Goal: Task Accomplishment & Management: Manage account settings

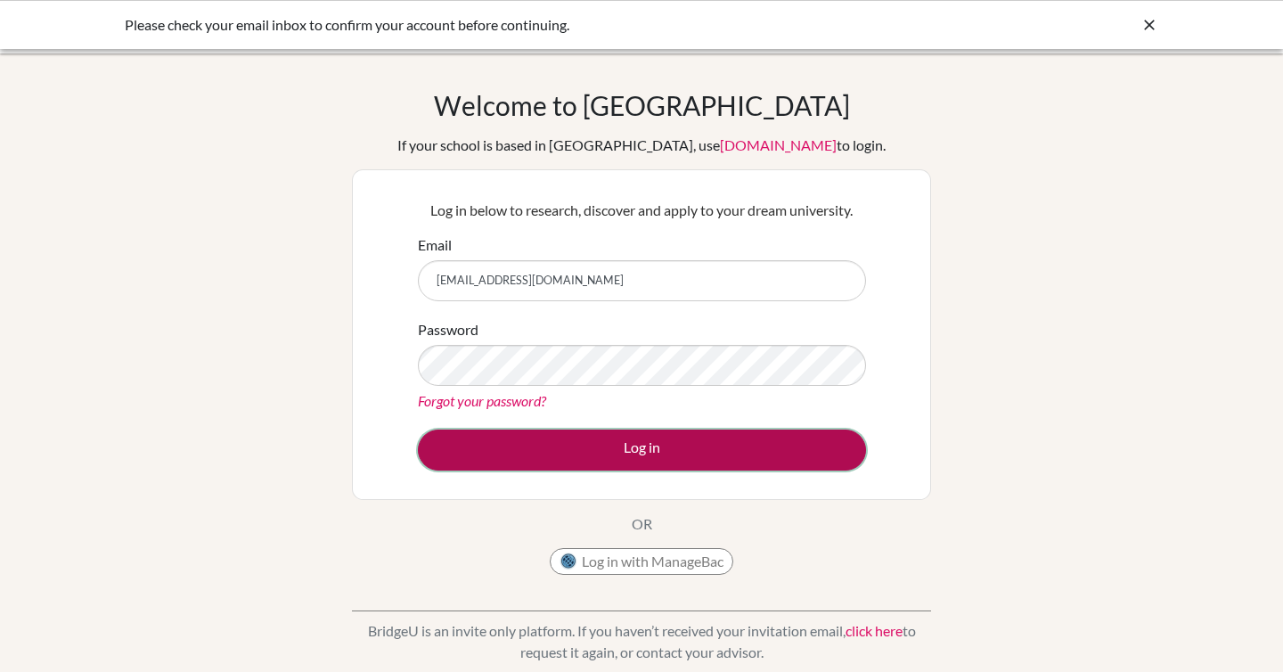
click at [616, 438] on button "Log in" at bounding box center [642, 449] width 448 height 41
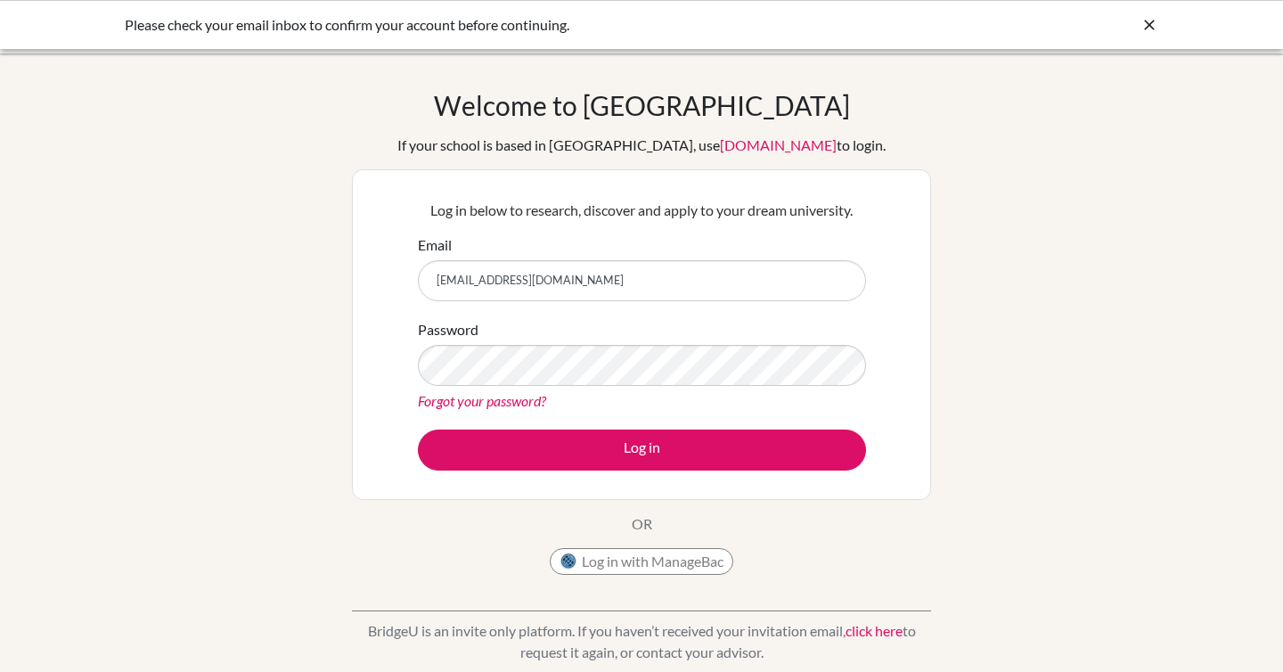
click at [1155, 20] on icon at bounding box center [1149, 25] width 18 height 18
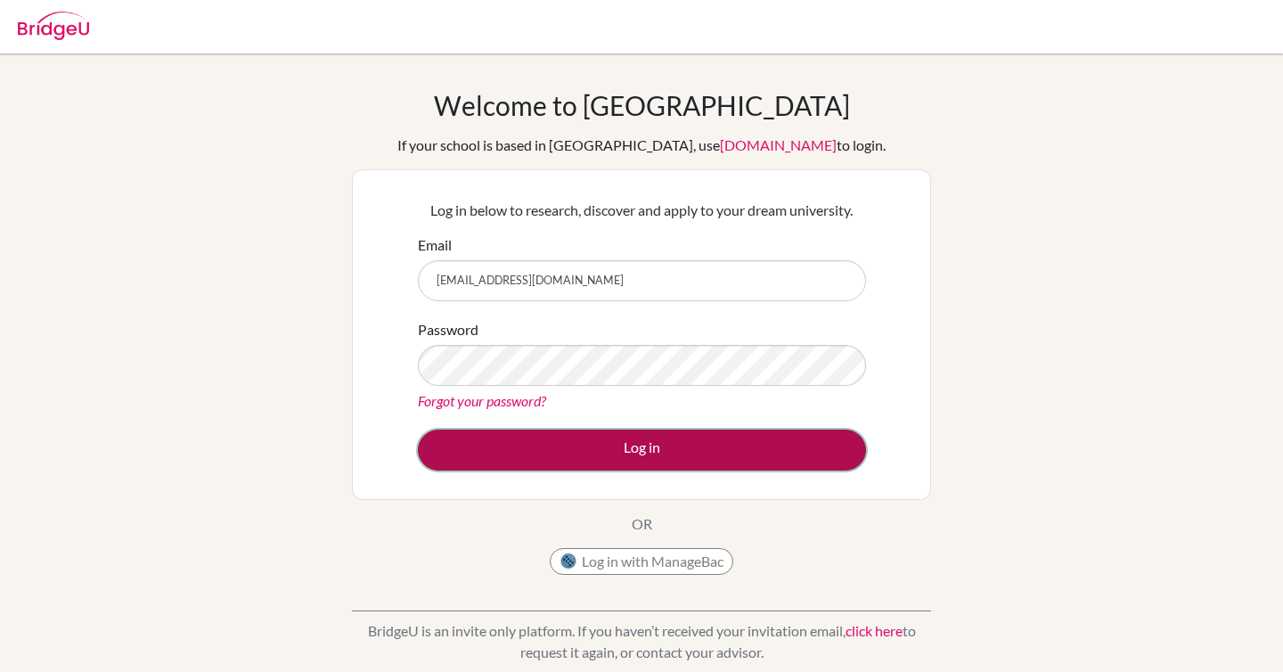
click at [595, 438] on button "Log in" at bounding box center [642, 449] width 448 height 41
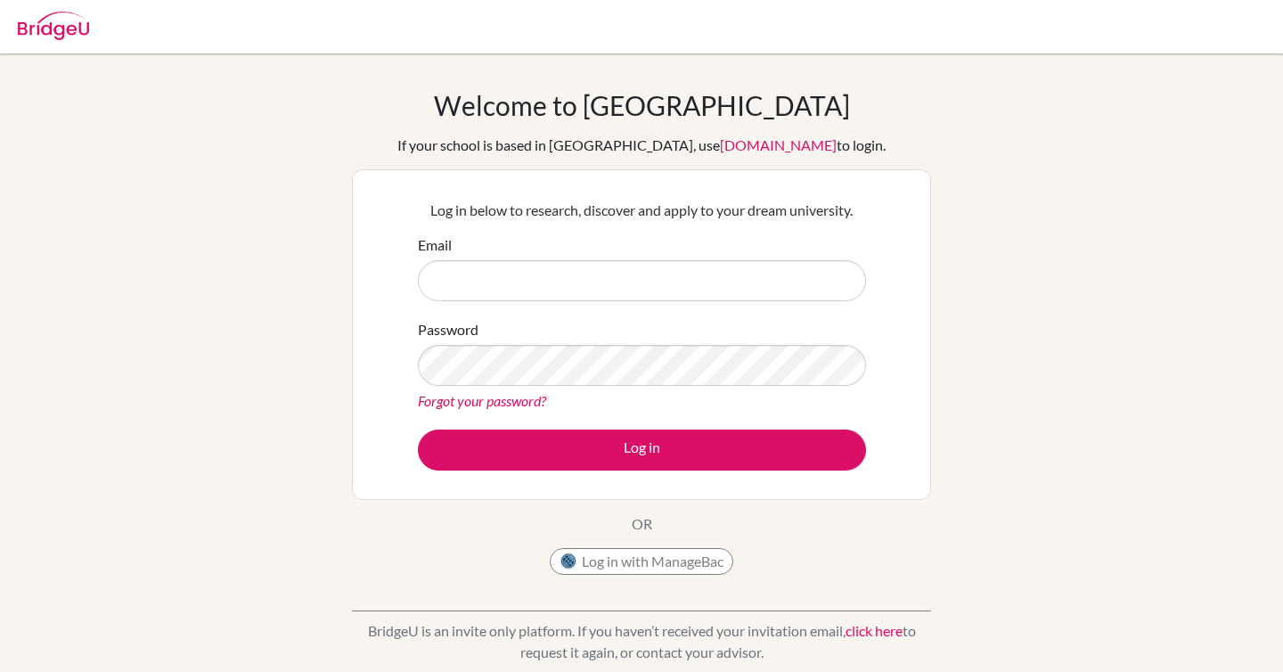
type input "[EMAIL_ADDRESS][DOMAIN_NAME]"
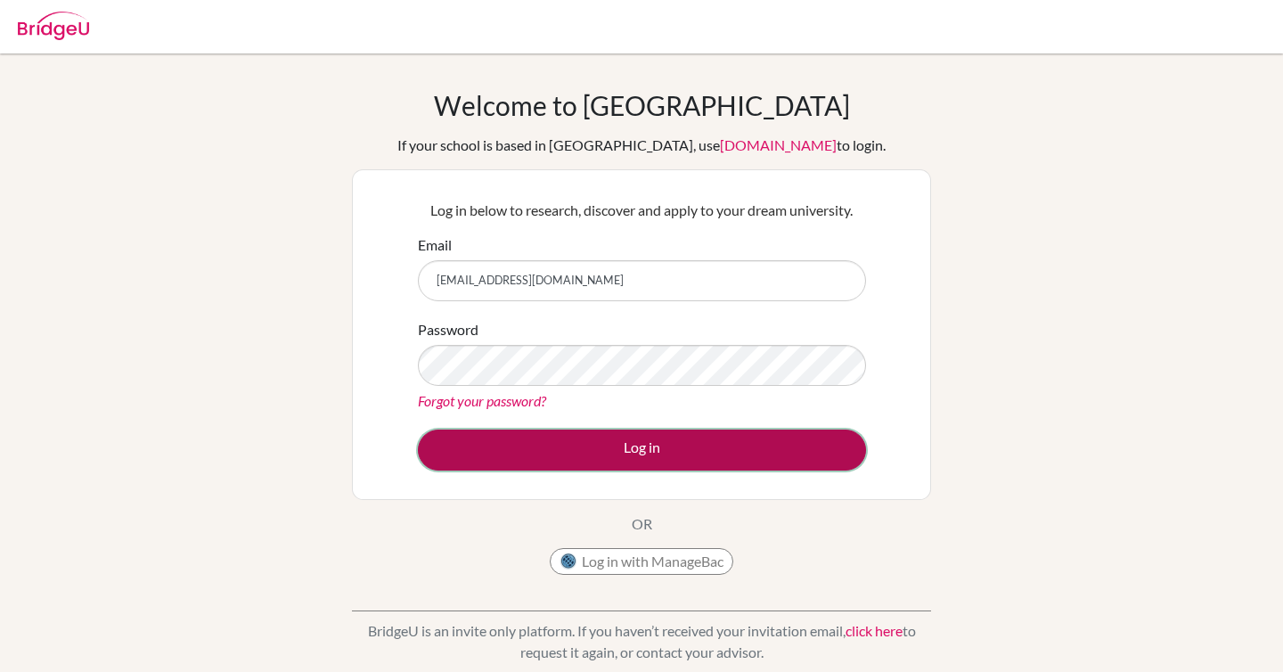
click at [537, 456] on button "Log in" at bounding box center [642, 449] width 448 height 41
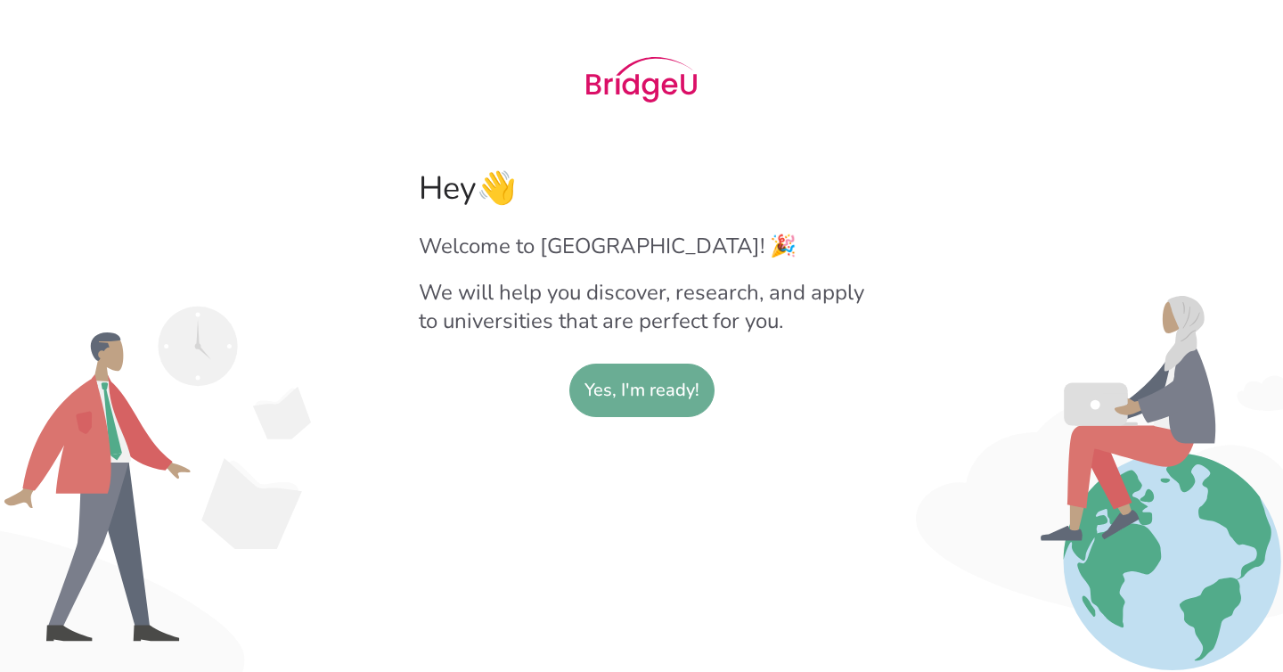
click at [633, 412] on slot "Yes, I'm ready!" at bounding box center [641, 390] width 115 height 52
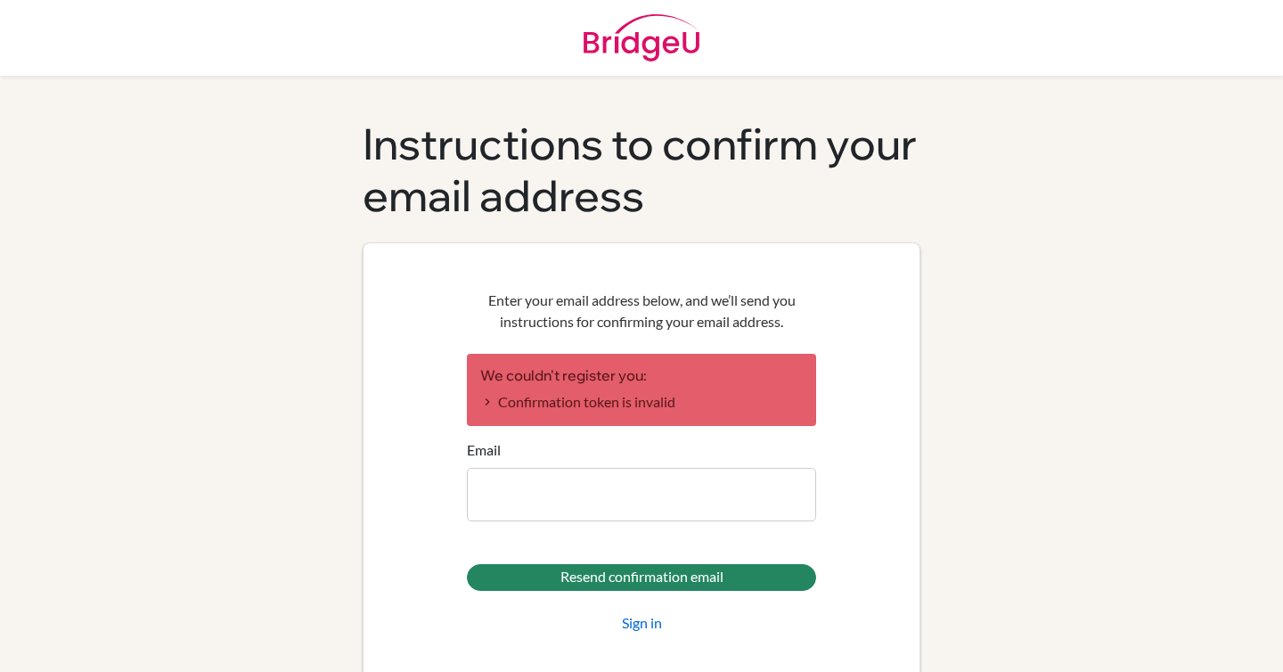
scroll to position [23, 0]
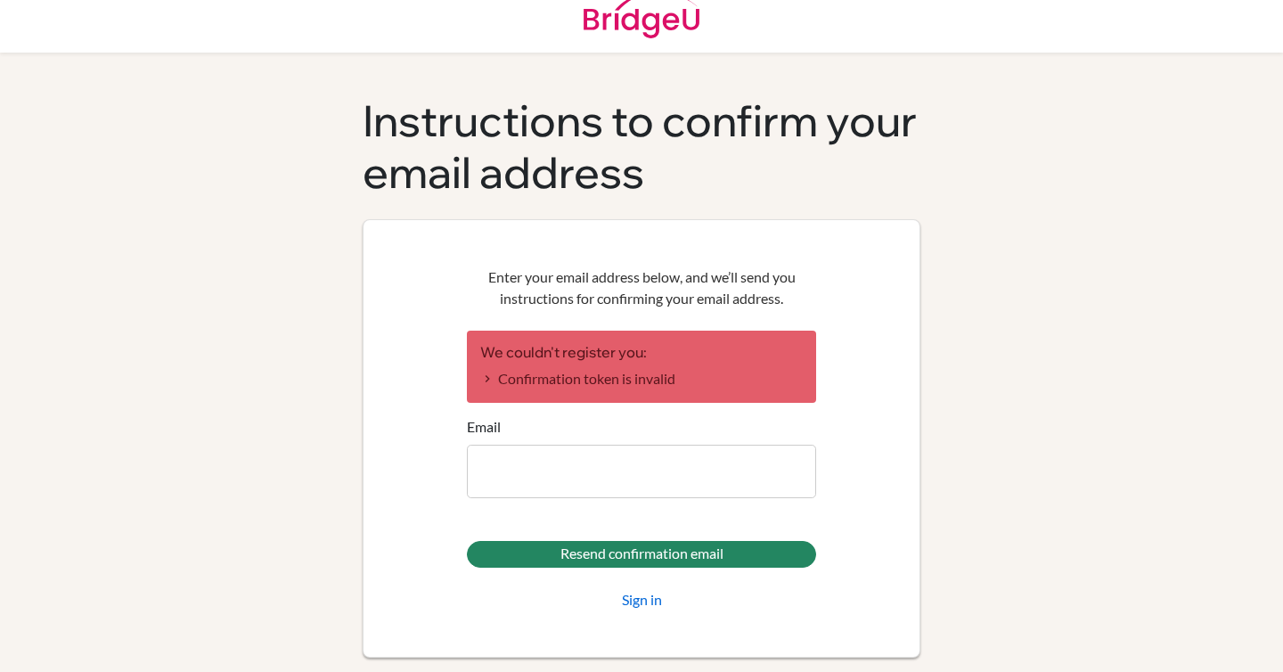
click at [826, 525] on div "Enter your email address below, and we’ll send you instructions for confirming …" at bounding box center [641, 438] width 385 height 379
click at [638, 592] on link "Sign in" at bounding box center [642, 599] width 40 height 21
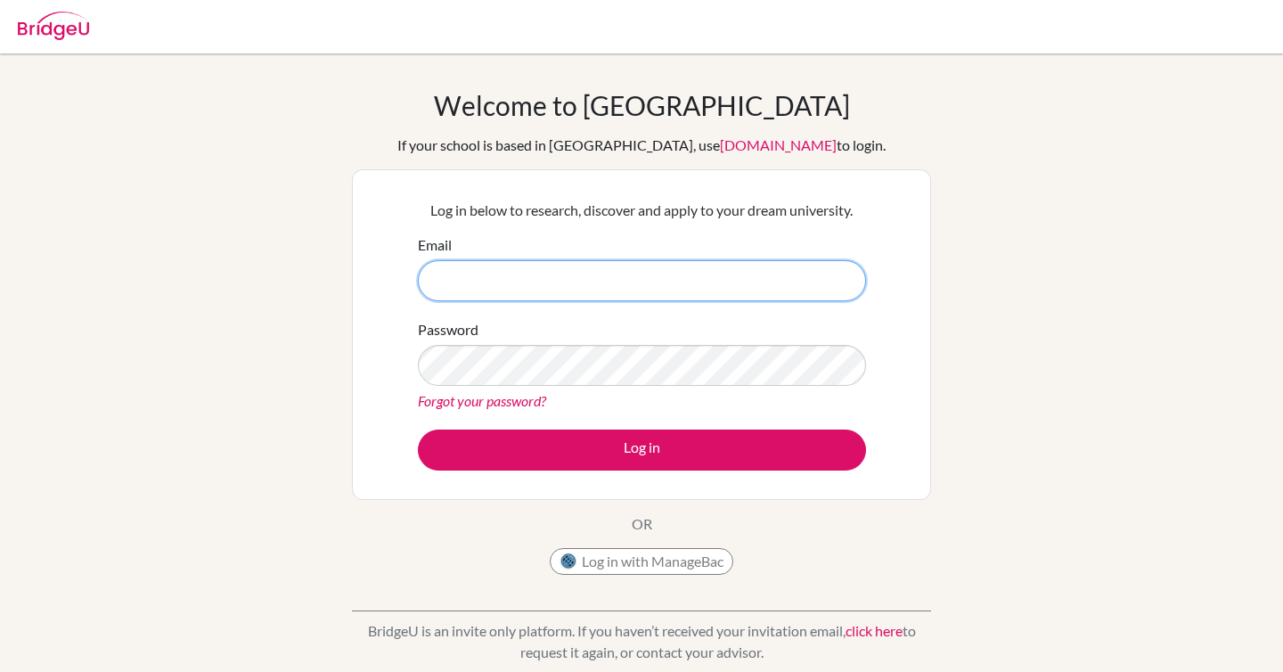
type input "[EMAIL_ADDRESS][DOMAIN_NAME]"
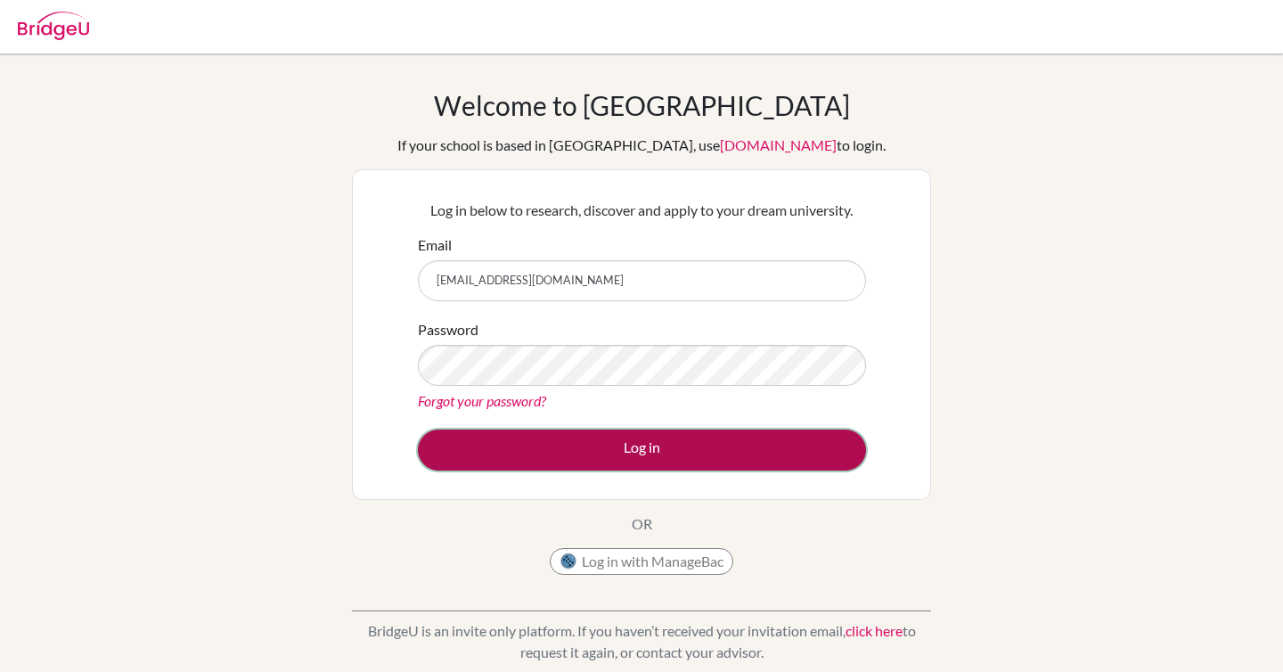
click at [549, 445] on button "Log in" at bounding box center [642, 449] width 448 height 41
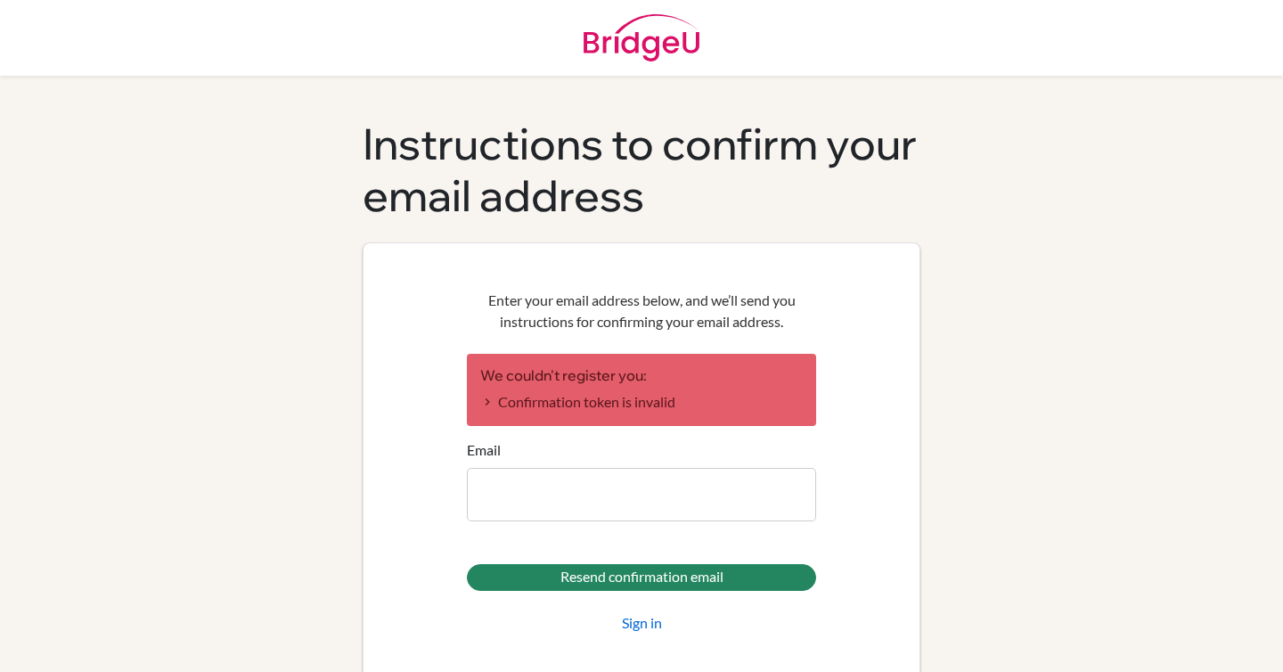
type input "[EMAIL_ADDRESS][DOMAIN_NAME]"
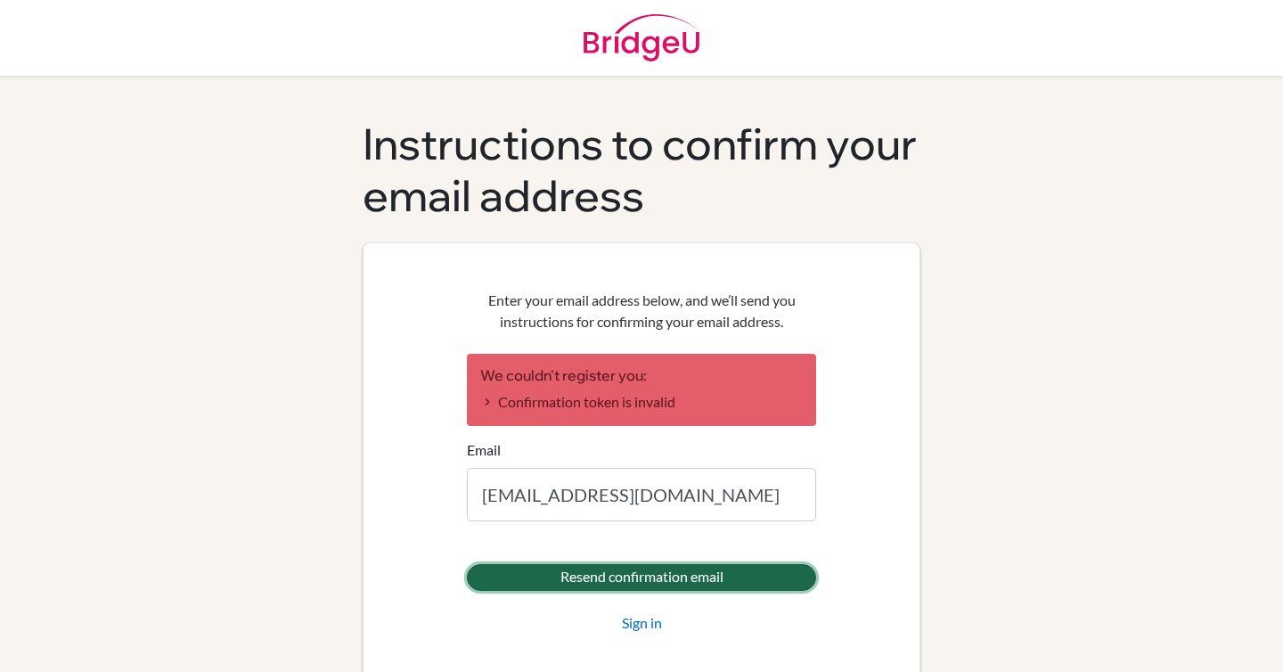
click at [624, 579] on input "Resend confirmation email" at bounding box center [641, 577] width 349 height 27
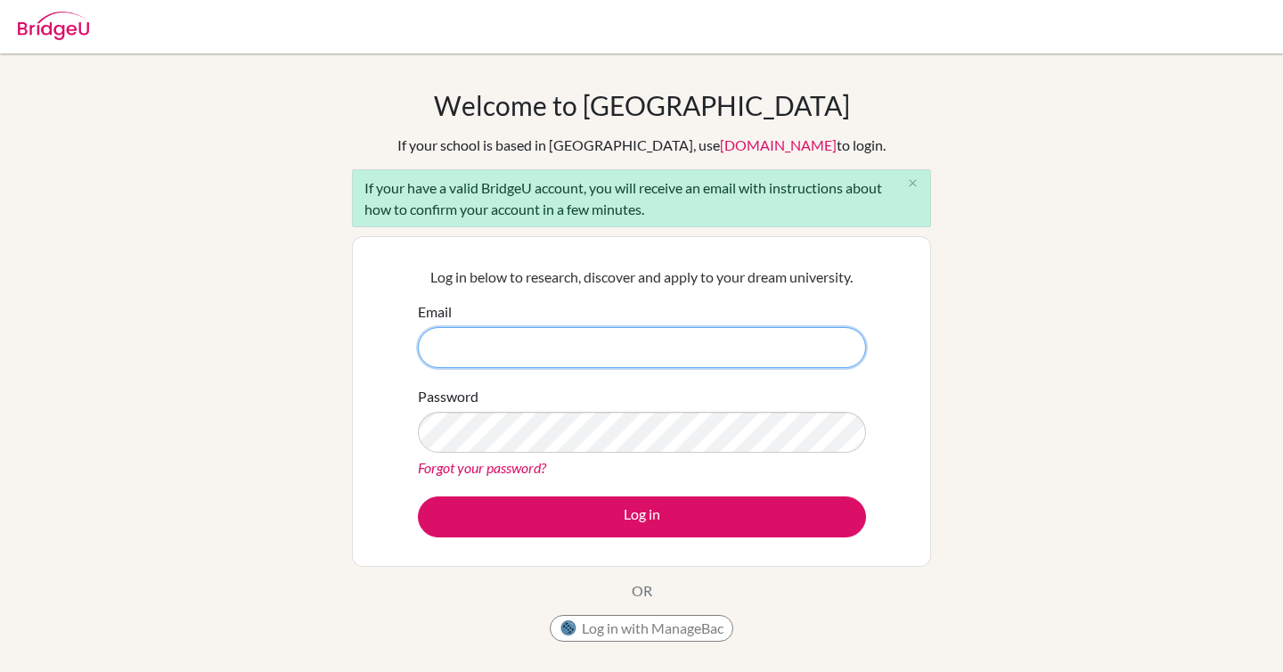
click at [654, 342] on input "Email" at bounding box center [642, 347] width 448 height 41
click at [712, 343] on input "Email" at bounding box center [642, 347] width 448 height 41
type input "[EMAIL_ADDRESS][DOMAIN_NAME]"
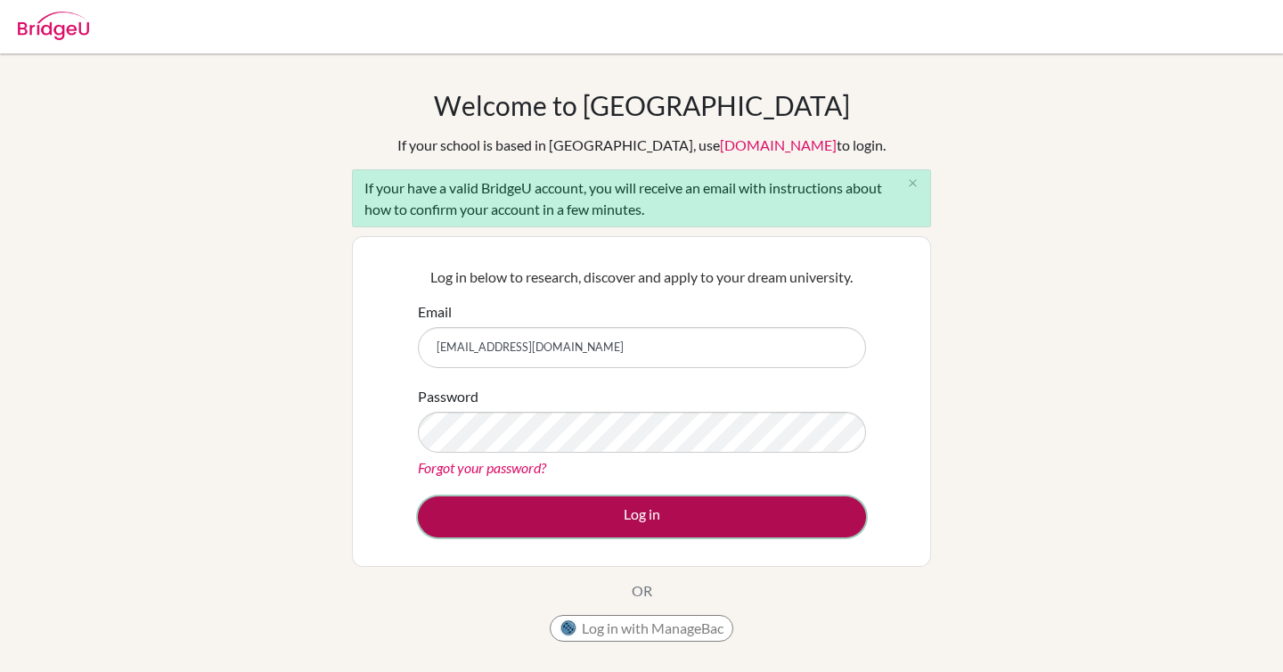
click at [458, 509] on button "Log in" at bounding box center [642, 516] width 448 height 41
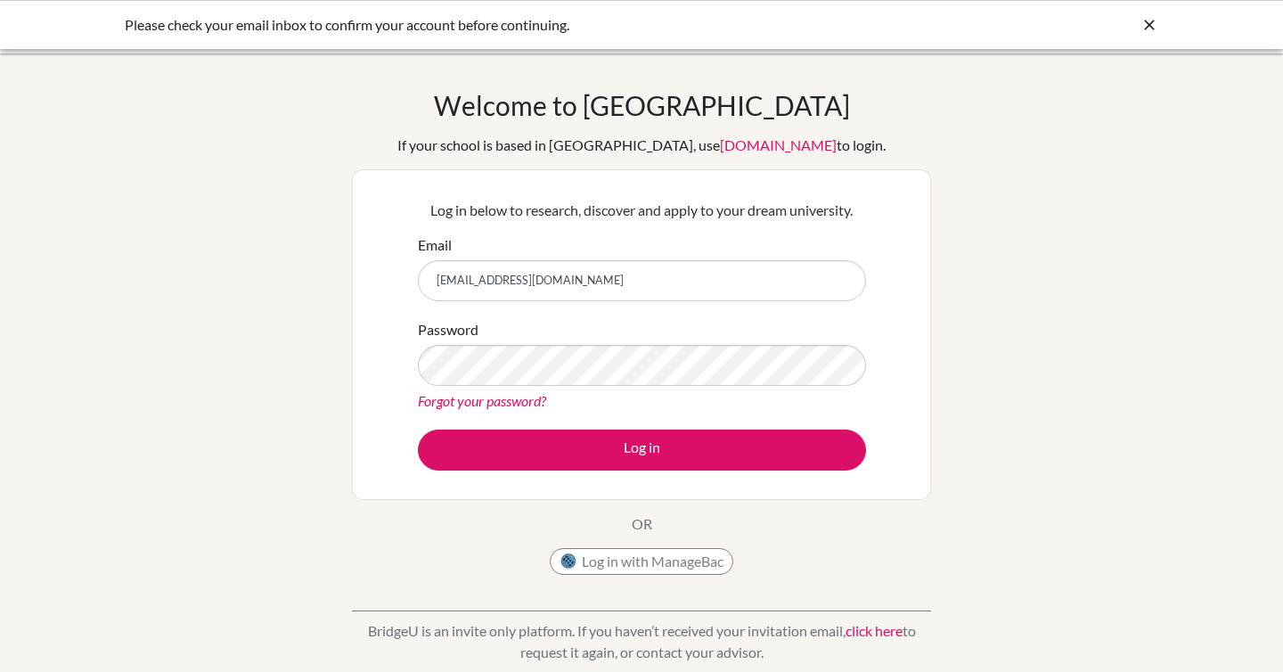
click at [485, 31] on div "Please check your email inbox to confirm your account before continuing." at bounding box center [508, 24] width 766 height 21
click at [625, 27] on div "Please check your email inbox to confirm your account before continuing." at bounding box center [508, 24] width 766 height 21
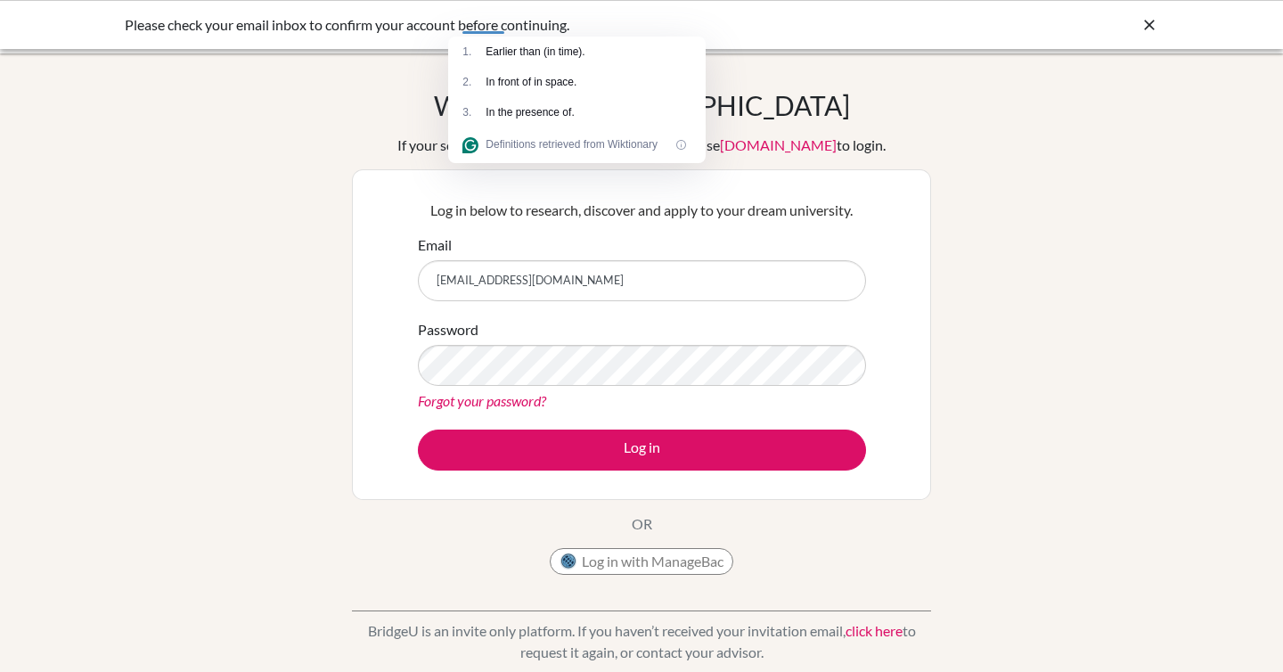
click at [988, 234] on div "Welcome to [GEOGRAPHIC_DATA] If your school is based in [GEOGRAPHIC_DATA], use …" at bounding box center [641, 380] width 1283 height 583
